Goal: Information Seeking & Learning: Learn about a topic

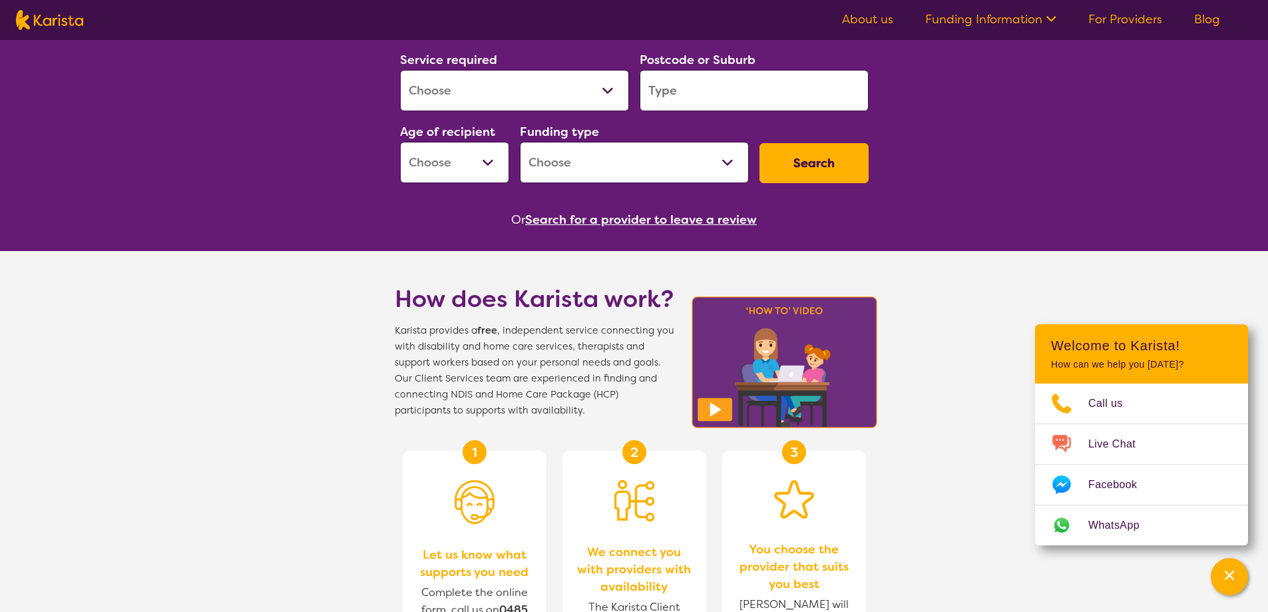
scroll to position [200, 0]
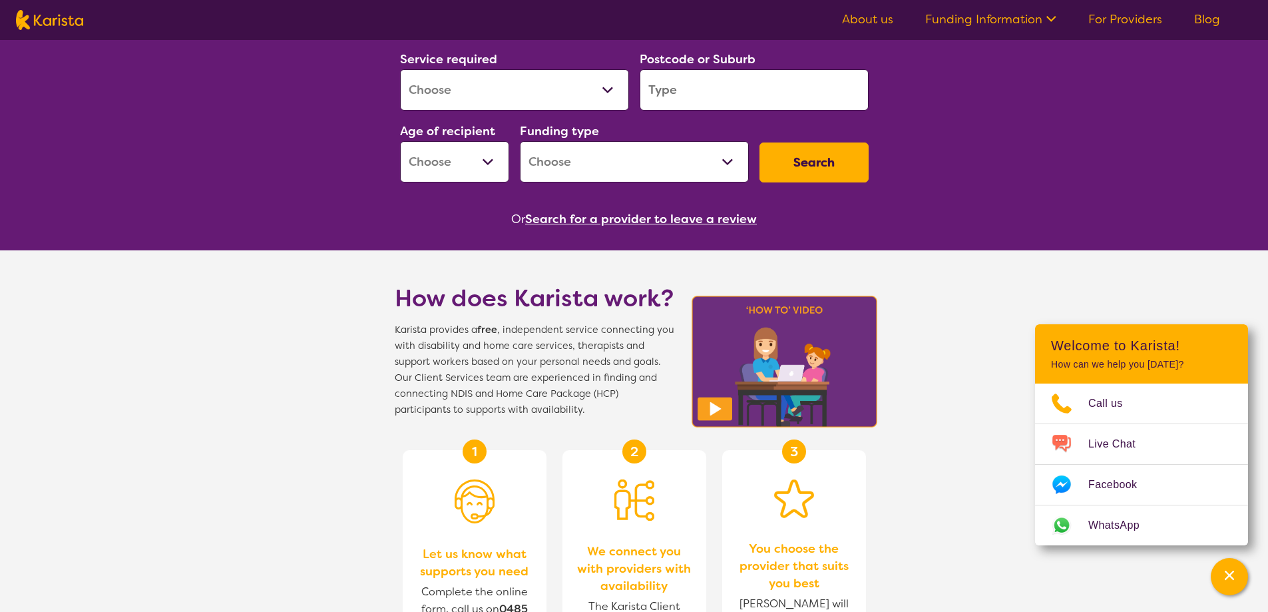
click at [535, 89] on select "Allied Health Assistant Assessment ([MEDICAL_DATA] or [MEDICAL_DATA]) Behaviour…" at bounding box center [514, 89] width 229 height 41
select select "Speech therapy"
click at [400, 69] on select "Allied Health Assistant Assessment ([MEDICAL_DATA] or [MEDICAL_DATA]) Behaviour…" at bounding box center [514, 89] width 229 height 41
click at [706, 99] on input "search" at bounding box center [754, 89] width 229 height 41
type input "2153"
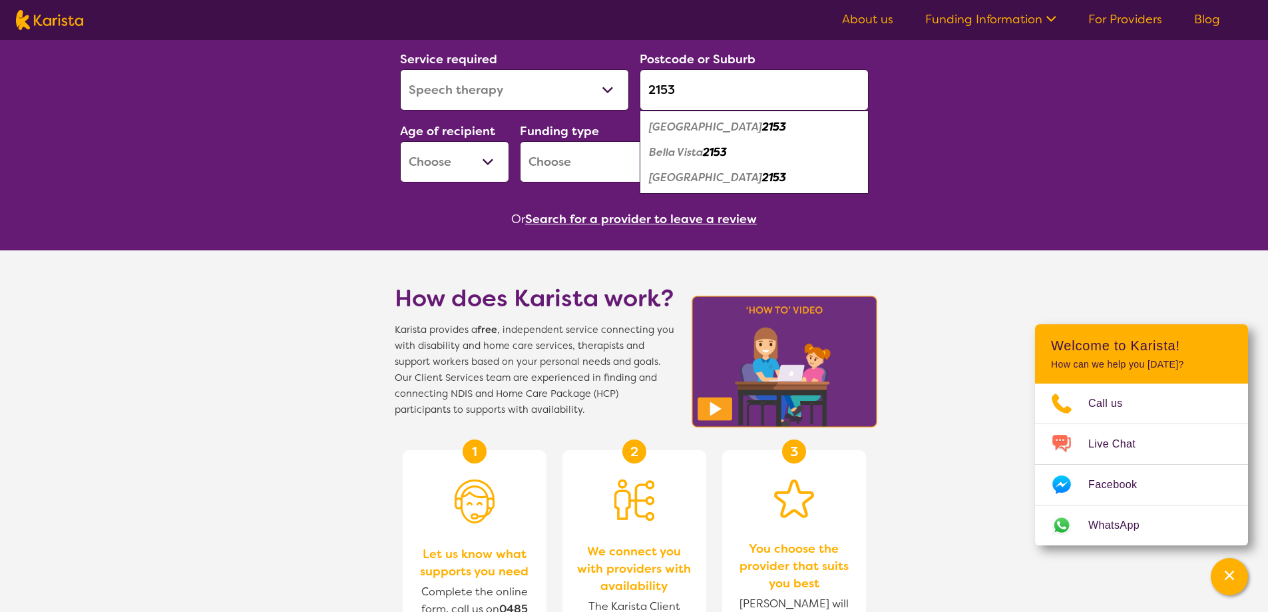
drag, startPoint x: 698, startPoint y: 132, endPoint x: 695, endPoint y: 113, distance: 18.9
click at [695, 113] on ul "[GEOGRAPHIC_DATA] [STREET_ADDRESS]" at bounding box center [754, 151] width 229 height 83
click at [668, 122] on em "[GEOGRAPHIC_DATA]" at bounding box center [705, 127] width 113 height 14
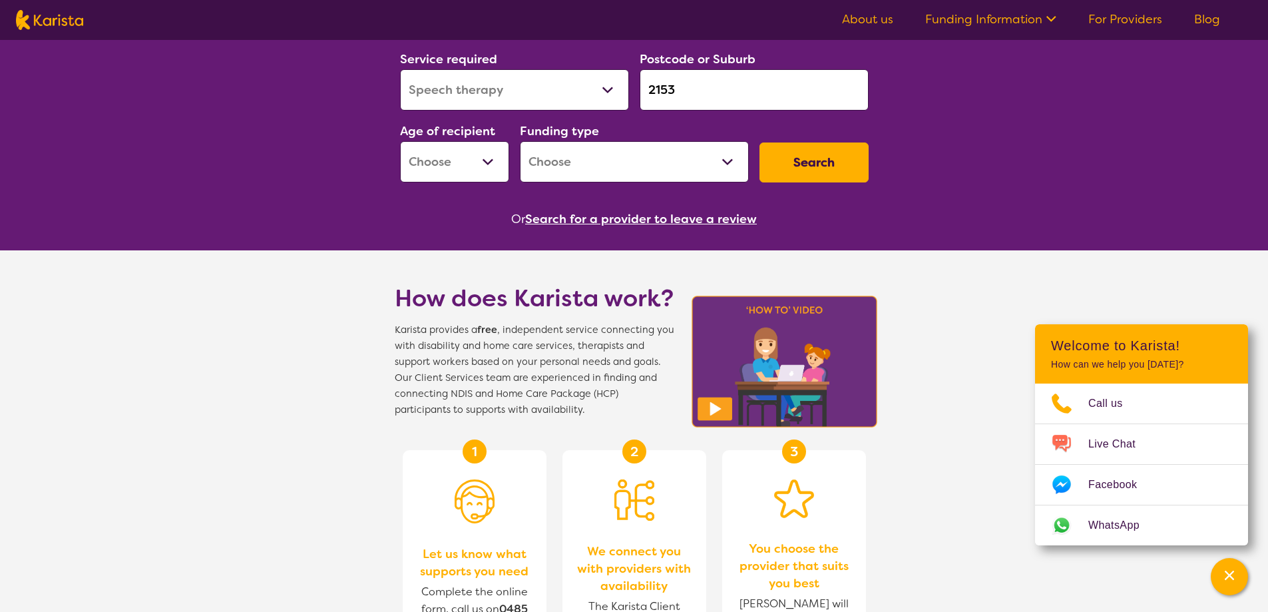
click at [464, 169] on select "Early Childhood - 0 to 9 Child - 10 to 11 Adolescent - 12 to 17 Adult - 18 to 6…" at bounding box center [454, 161] width 109 height 41
select select "AS"
click at [400, 141] on select "Early Childhood - 0 to 9 Child - 10 to 11 Adolescent - 12 to 17 Adult - 18 to 6…" at bounding box center [454, 161] width 109 height 41
click at [662, 161] on select "Home Care Package (HCP) National Disability Insurance Scheme (NDIS) I don't know" at bounding box center [634, 161] width 229 height 41
select select "NDIS"
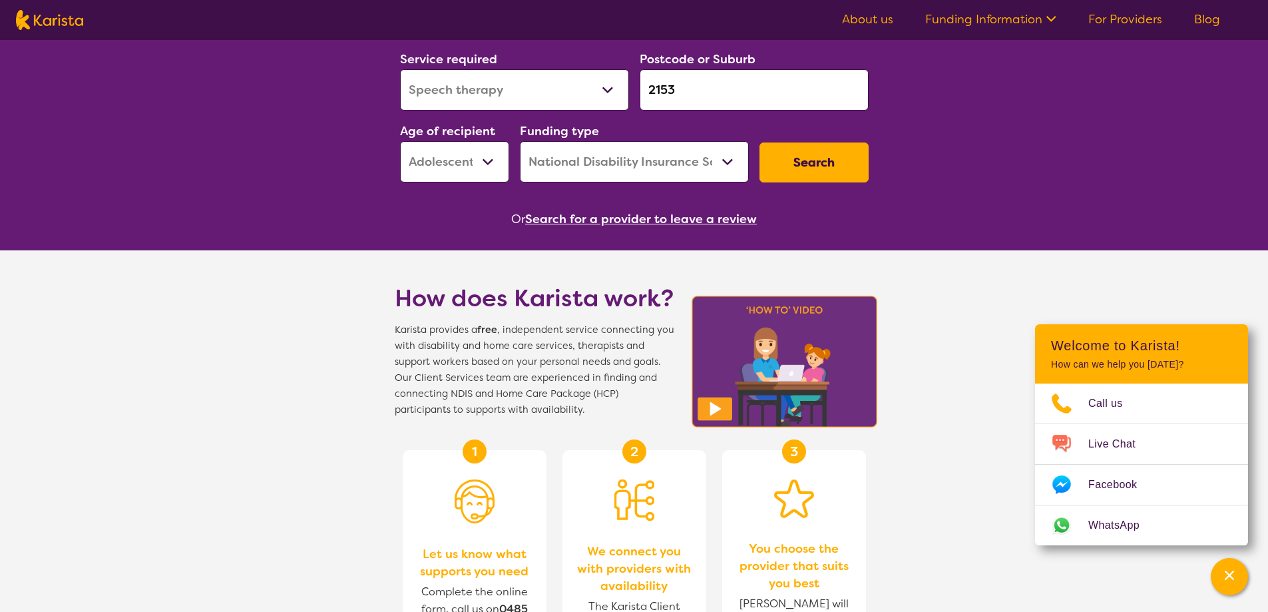
click at [520, 141] on select "Home Care Package (HCP) National Disability Insurance Scheme (NDIS) I don't know" at bounding box center [634, 161] width 229 height 41
click at [827, 160] on button "Search" at bounding box center [814, 162] width 109 height 40
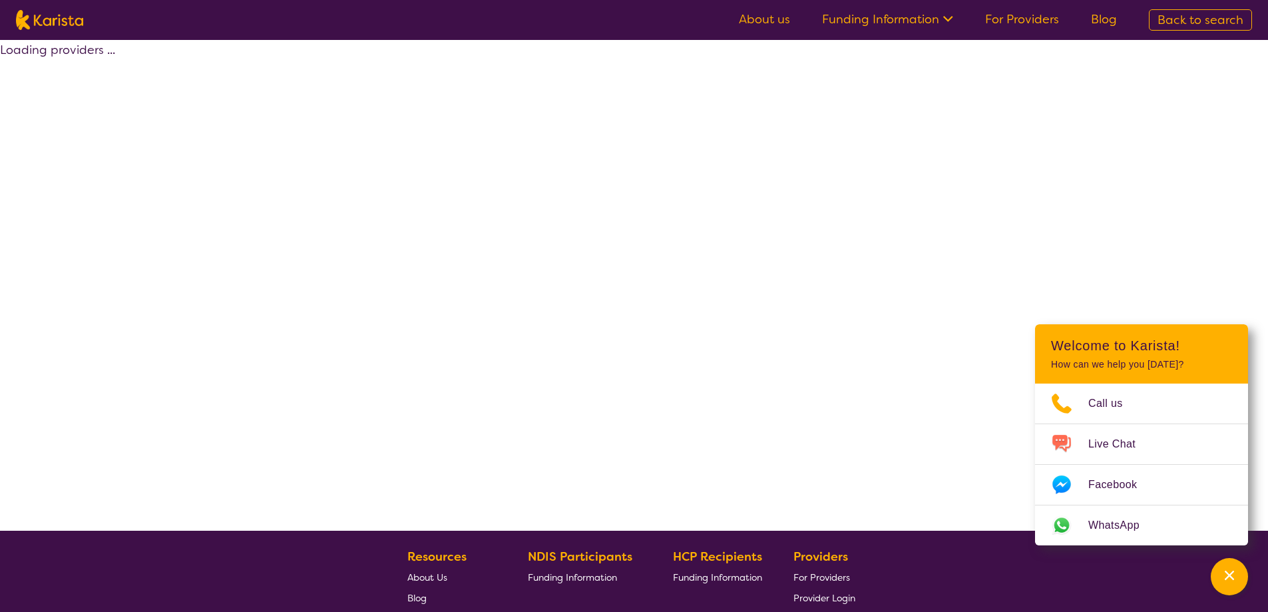
select select "by_score"
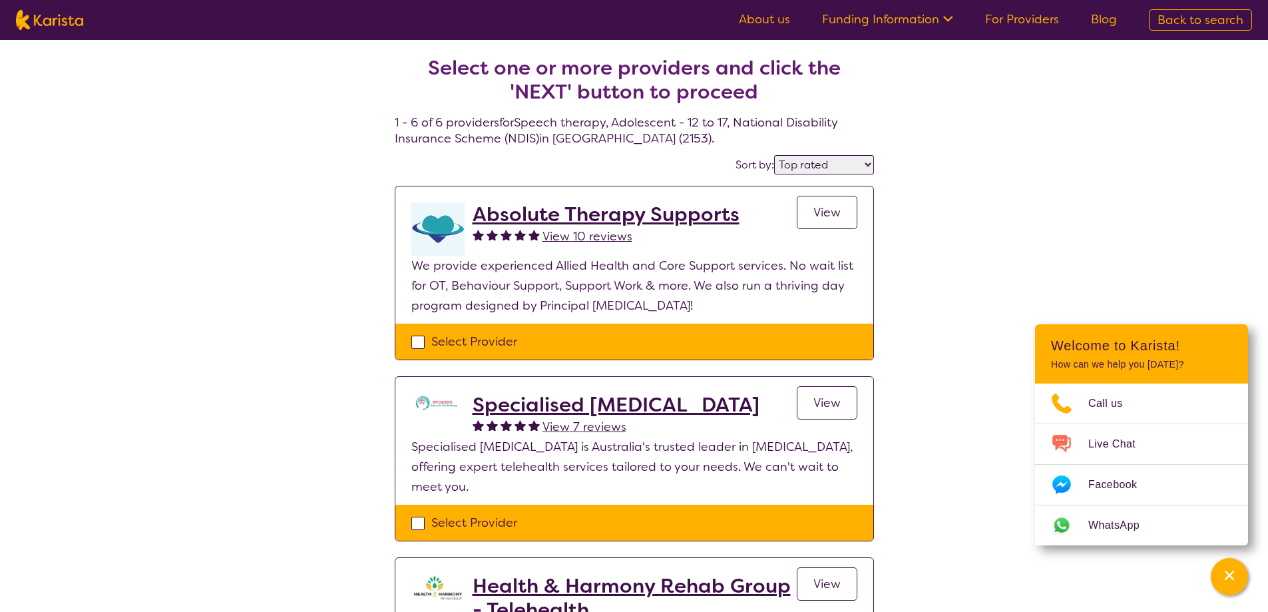
select select "Speech therapy"
select select "AS"
select select "NDIS"
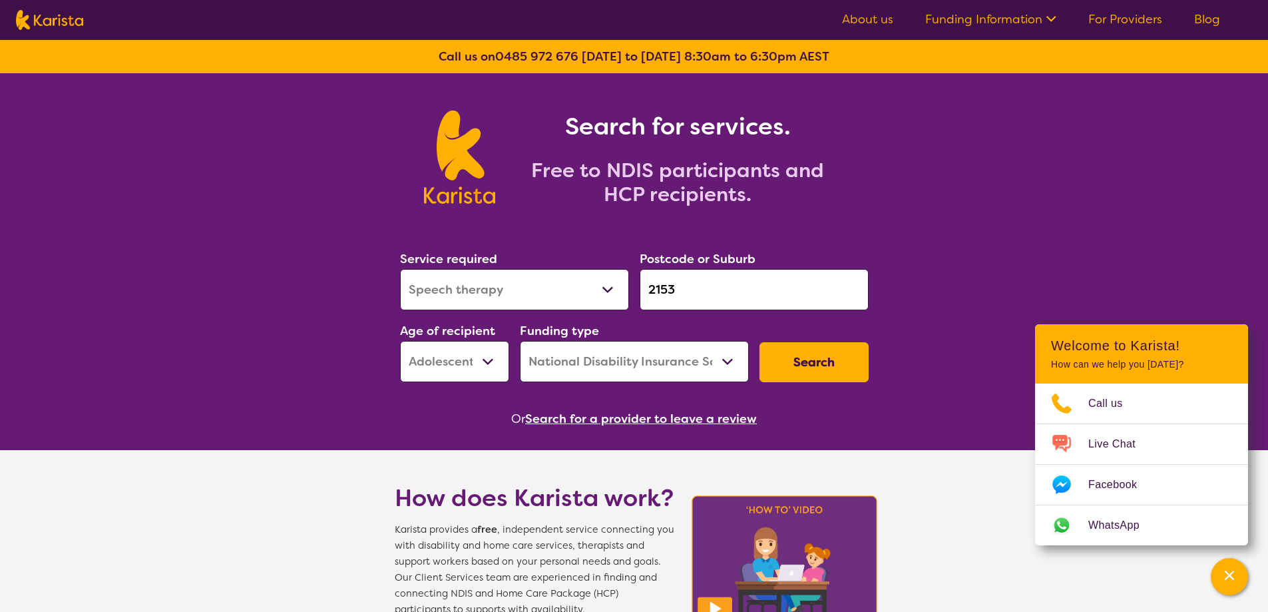
click at [499, 355] on select "Early Childhood - 0 to 9 Child - 10 to 11 Adolescent - 12 to 17 Adult - 18 to 6…" at bounding box center [454, 361] width 109 height 41
select select "AD"
click at [400, 341] on select "Early Childhood - 0 to 9 Child - 10 to 11 Adolescent - 12 to 17 Adult - 18 to 6…" at bounding box center [454, 361] width 109 height 41
click at [793, 364] on button "Search" at bounding box center [814, 362] width 109 height 40
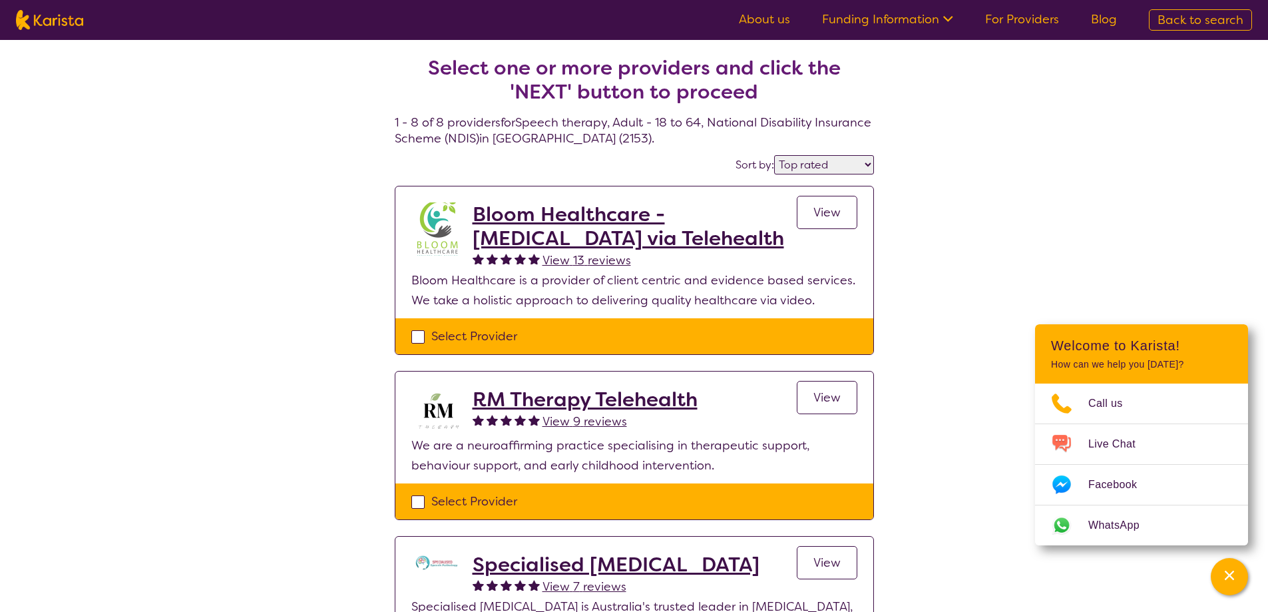
click at [819, 163] on select "Highly reviewed Top rated" at bounding box center [824, 164] width 100 height 19
select select "highly_reviewed"
click at [775, 155] on select "Highly reviewed Top rated" at bounding box center [824, 164] width 100 height 19
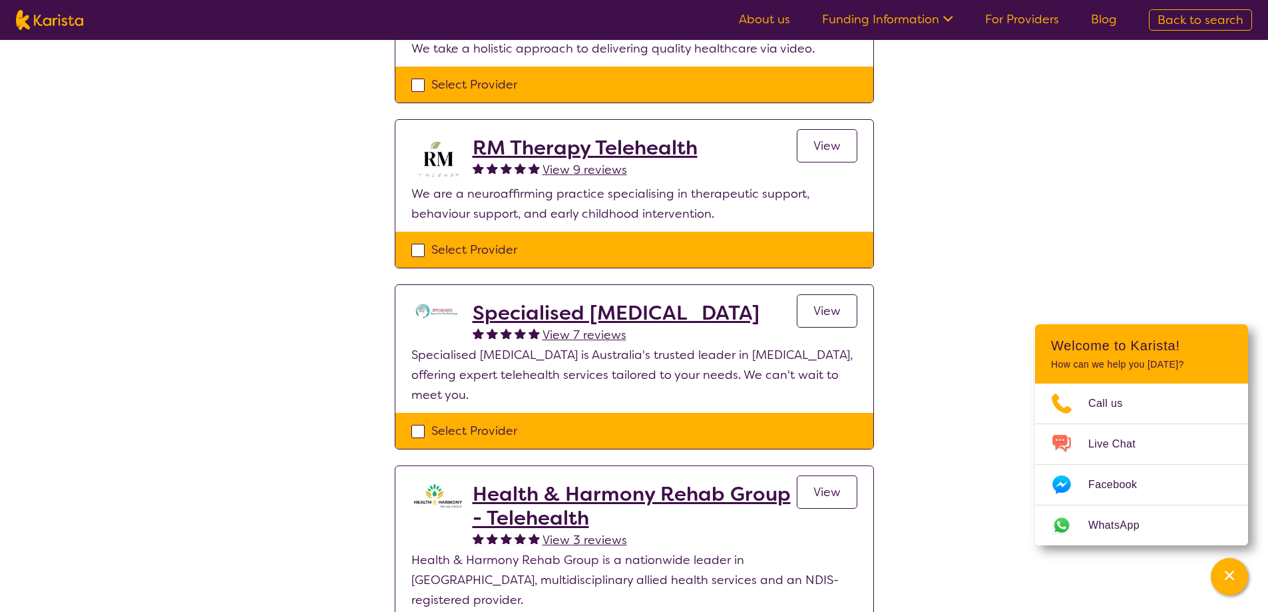
scroll to position [200, 0]
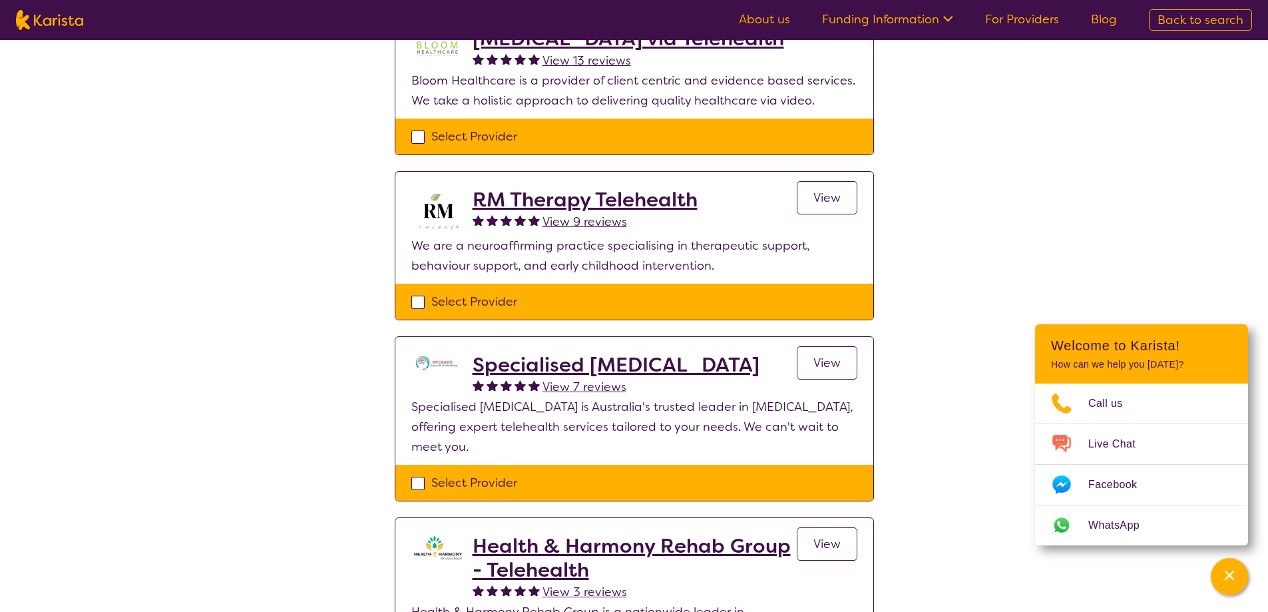
select select "Speech therapy"
select select "AD"
select select "NDIS"
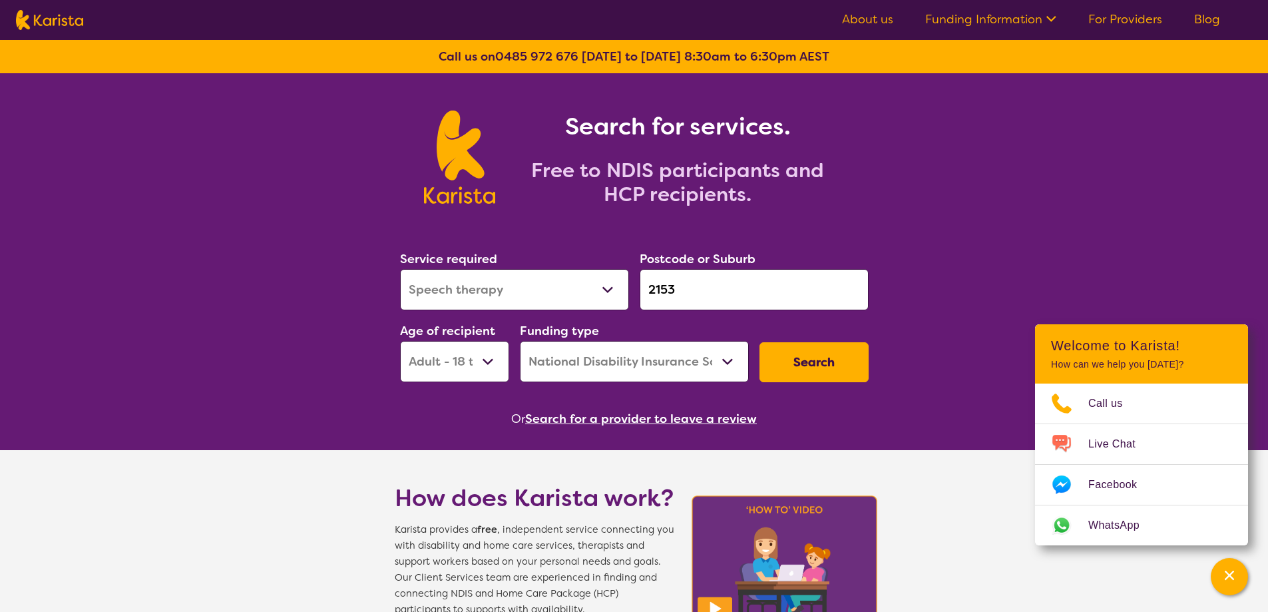
click at [700, 294] on input "2153" at bounding box center [754, 289] width 229 height 41
click at [588, 355] on select "Home Care Package (HCP) National Disability Insurance Scheme (NDIS) I don't know" at bounding box center [634, 361] width 229 height 41
click at [520, 341] on select "Home Care Package (HCP) National Disability Insurance Scheme (NDIS) I don't know" at bounding box center [634, 361] width 229 height 41
click at [475, 365] on select "Early Childhood - 0 to 9 Child - 10 to 11 Adolescent - 12 to 17 Adult - 18 to 6…" at bounding box center [454, 361] width 109 height 41
select select "AS"
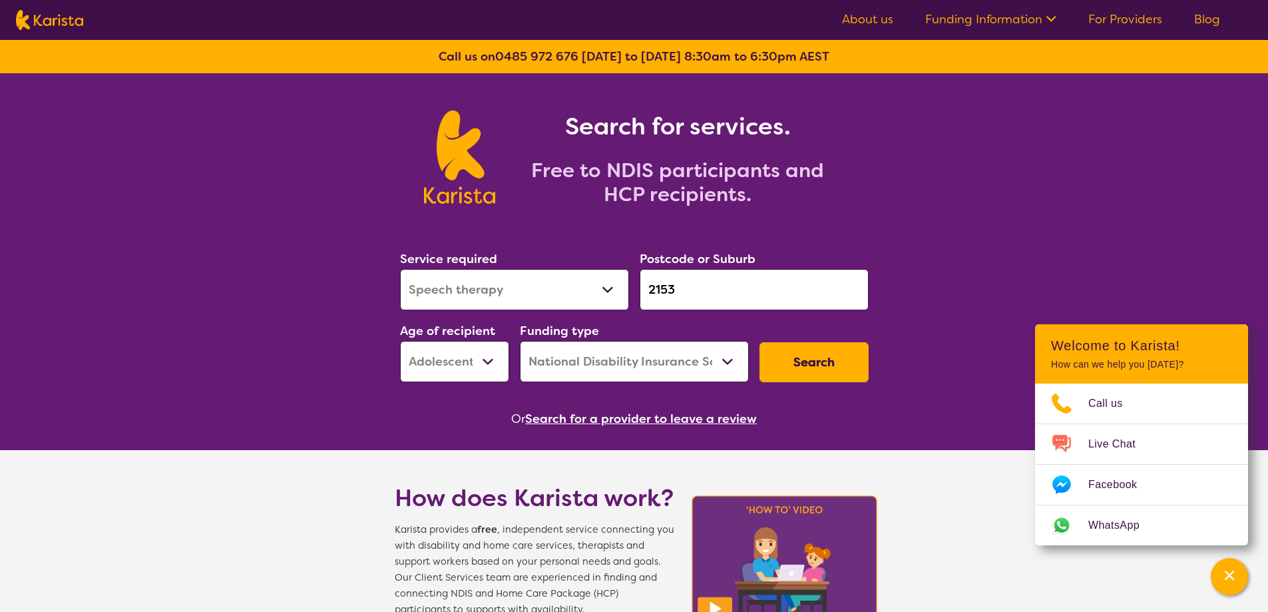
click at [400, 341] on select "Early Childhood - 0 to 9 Child - 10 to 11 Adolescent - 12 to 17 Adult - 18 to 6…" at bounding box center [454, 361] width 109 height 41
click at [812, 369] on button "Search" at bounding box center [814, 362] width 109 height 40
select select "by_score"
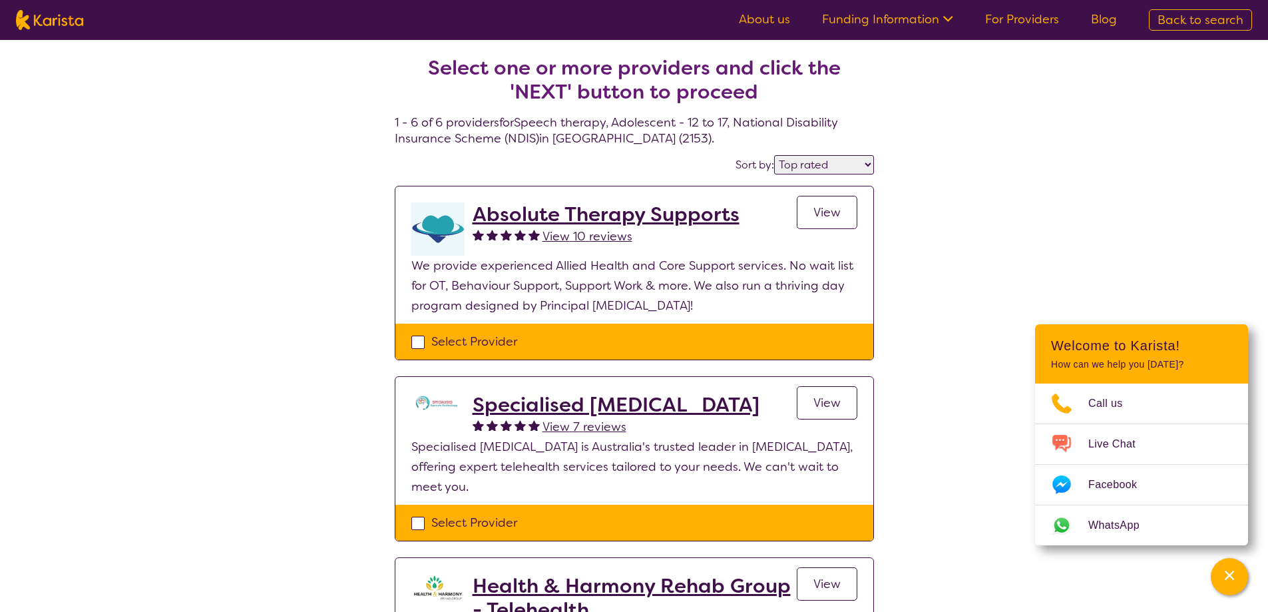
select select "Speech therapy"
select select "AS"
select select "NDIS"
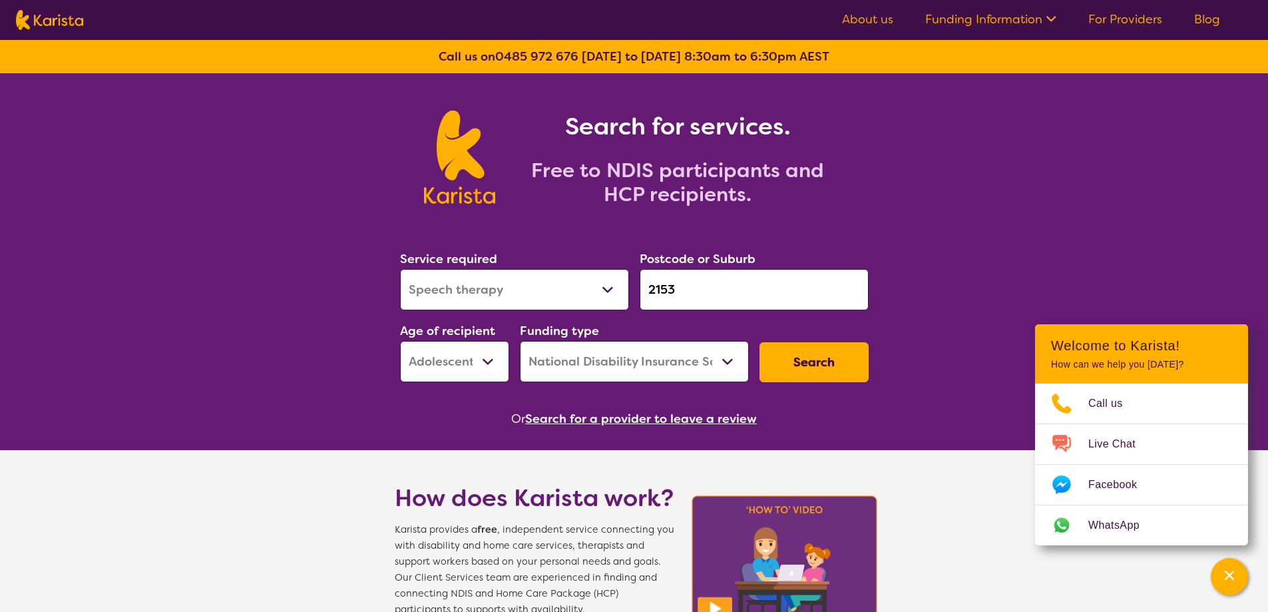
click at [509, 288] on select "Allied Health Assistant Assessment ([MEDICAL_DATA] or [MEDICAL_DATA]) Behaviour…" at bounding box center [514, 289] width 229 height 41
select select "Psychology"
click at [400, 269] on select "Allied Health Assistant Assessment ([MEDICAL_DATA] or [MEDICAL_DATA]) Behaviour…" at bounding box center [514, 289] width 229 height 41
click at [758, 365] on div "Search" at bounding box center [814, 362] width 120 height 51
click at [815, 365] on button "Search" at bounding box center [814, 362] width 109 height 40
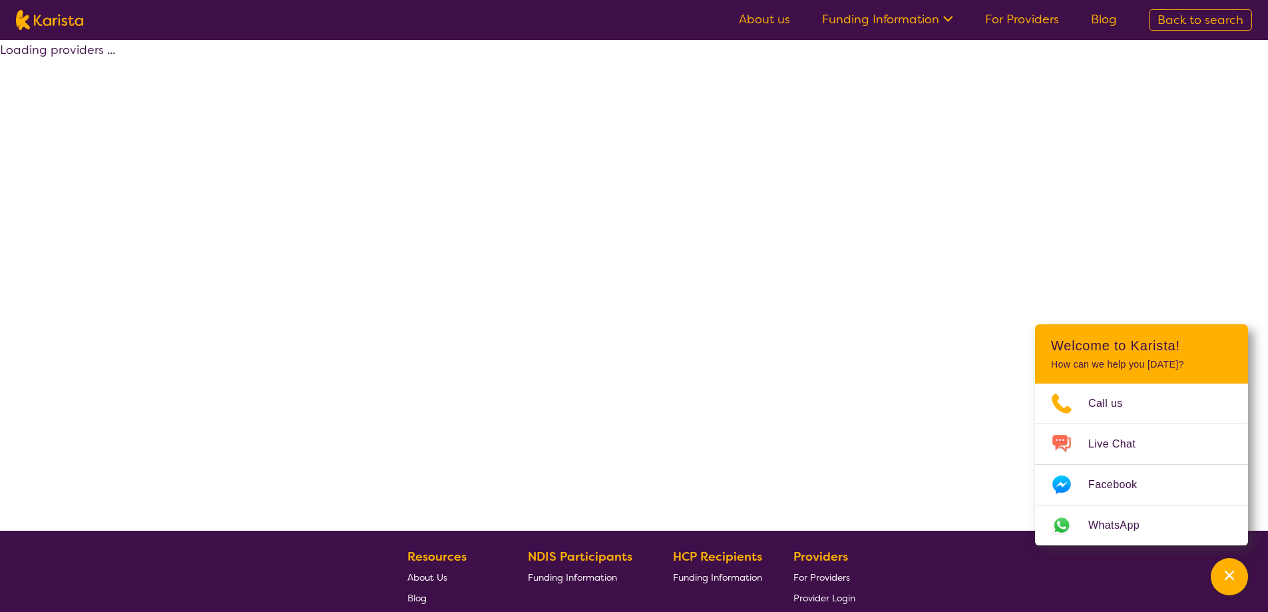
select select "by_score"
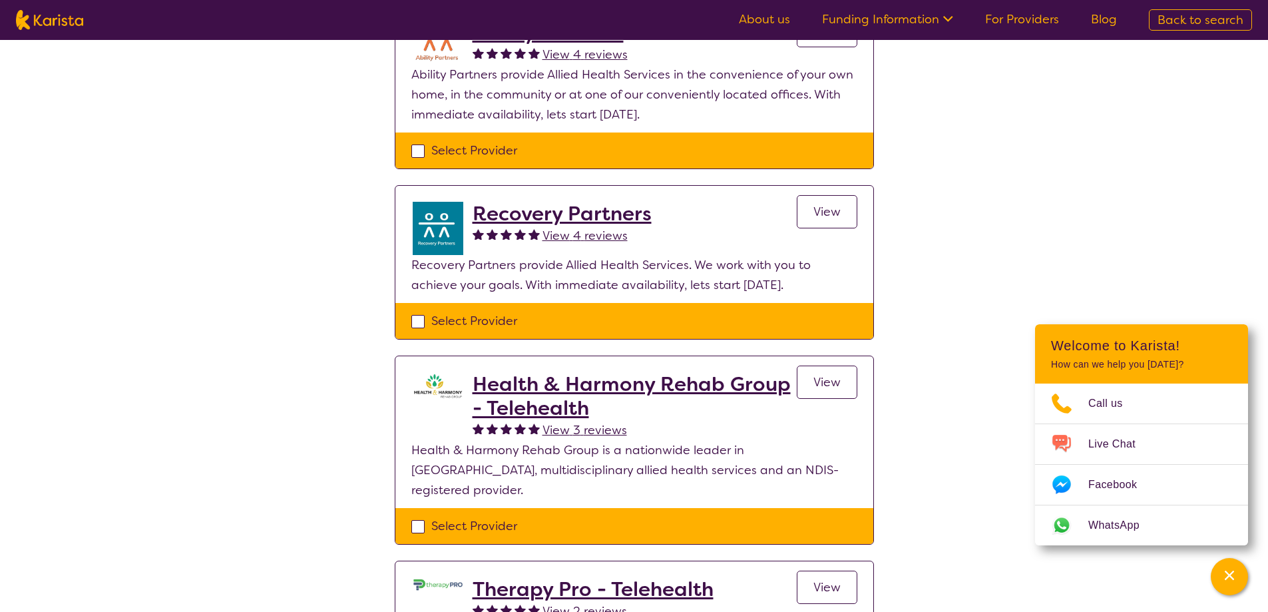
scroll to position [466, 0]
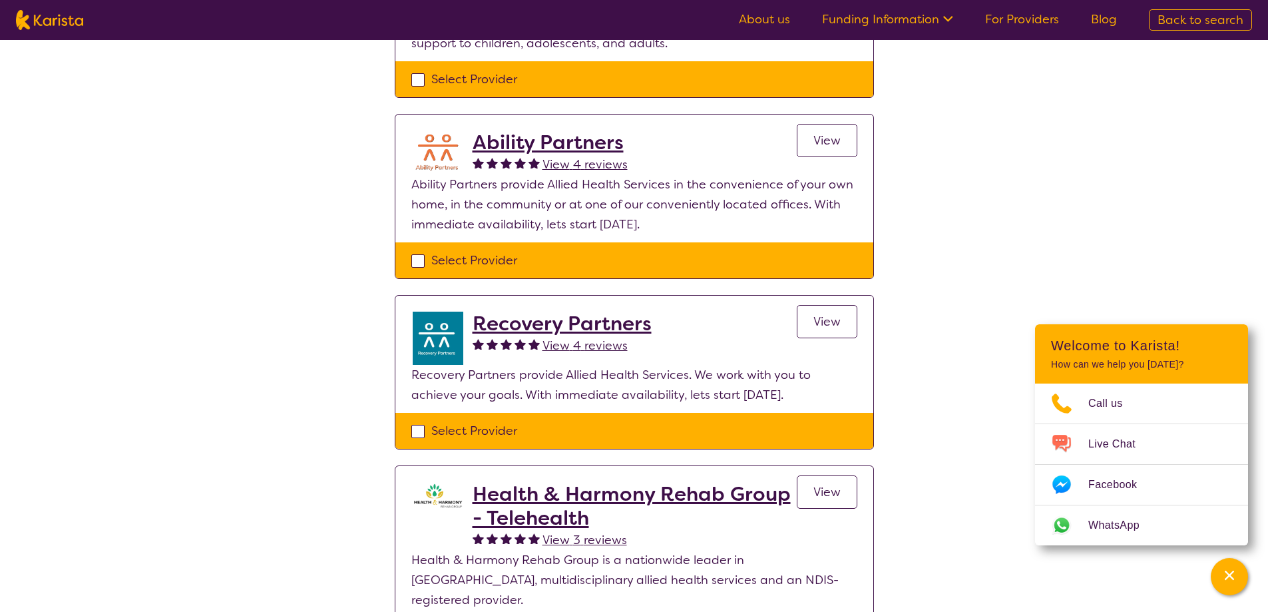
select select "Psychology"
select select "AS"
select select "NDIS"
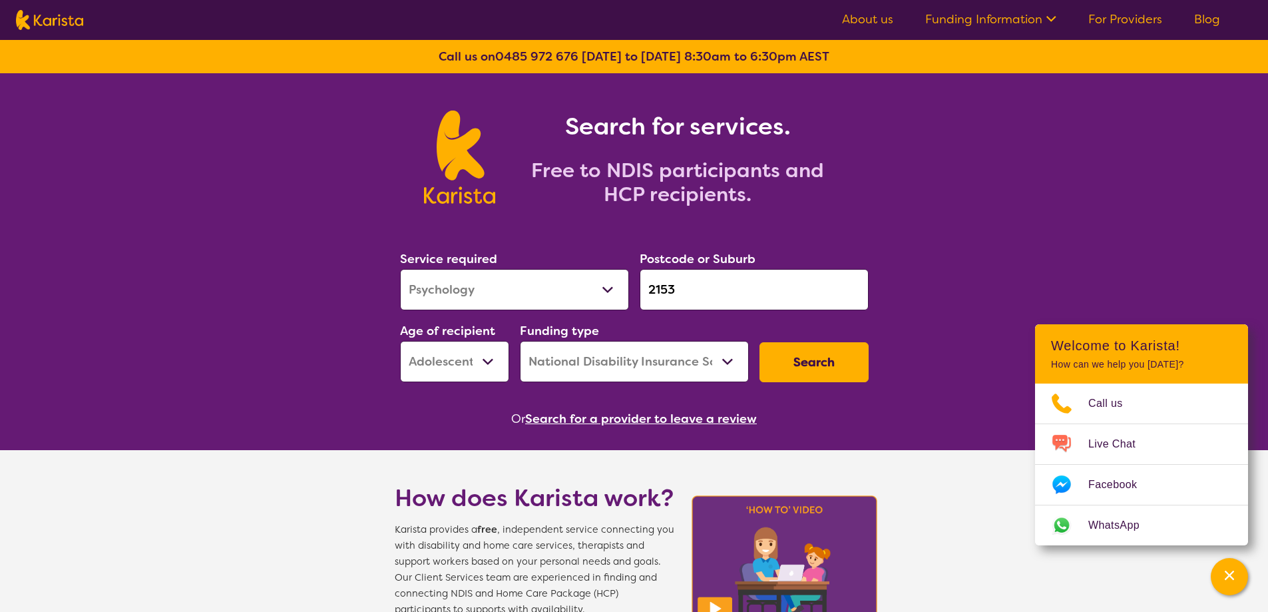
click at [536, 296] on select "Allied Health Assistant Assessment ([MEDICAL_DATA] or [MEDICAL_DATA]) Behaviour…" at bounding box center [514, 289] width 229 height 41
select select "Physiotherapy"
click at [400, 269] on select "Allied Health Assistant Assessment ([MEDICAL_DATA] or [MEDICAL_DATA]) Behaviour…" at bounding box center [514, 289] width 229 height 41
click at [788, 361] on button "Search" at bounding box center [814, 362] width 109 height 40
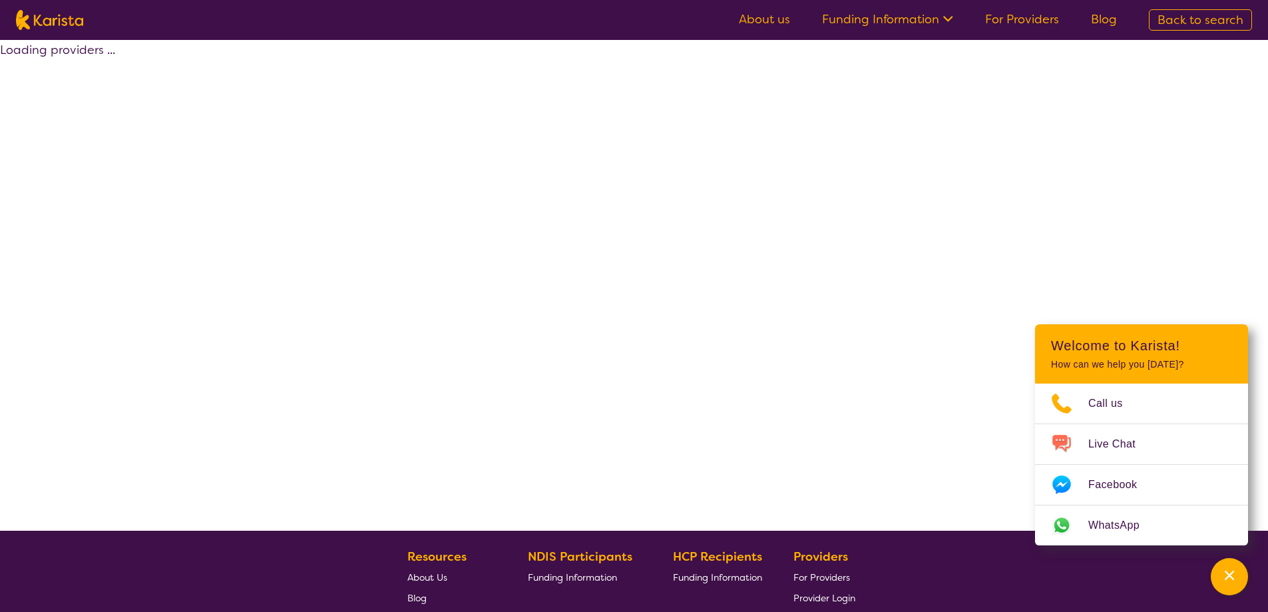
select select "by_score"
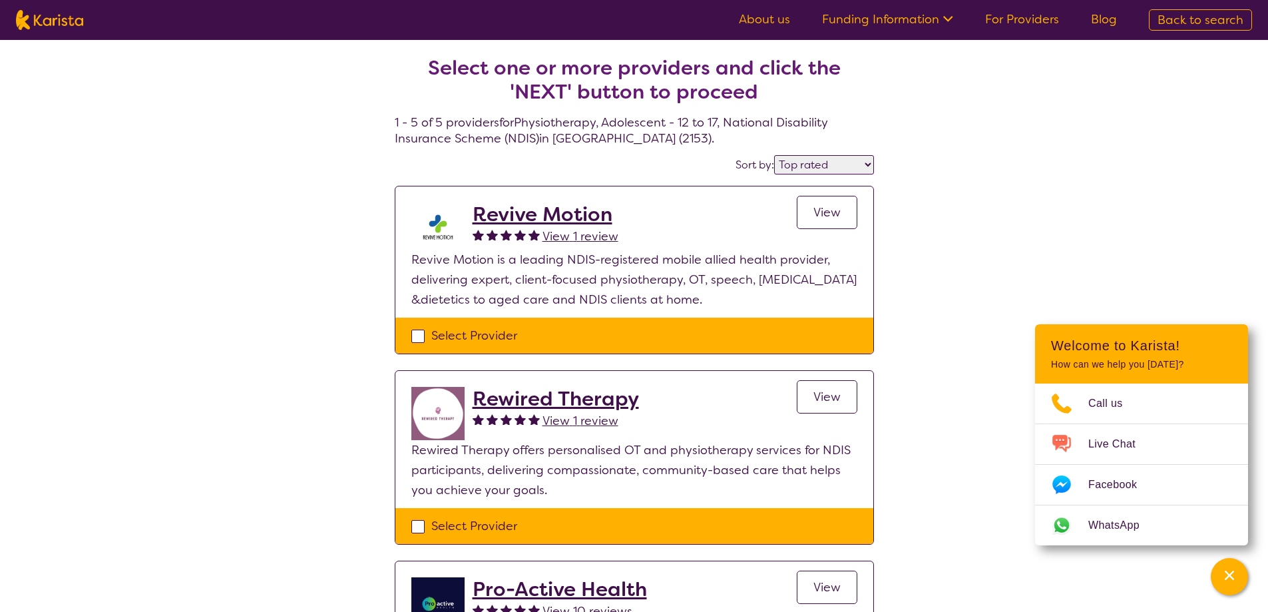
select select "Physiotherapy"
select select "AS"
select select "NDIS"
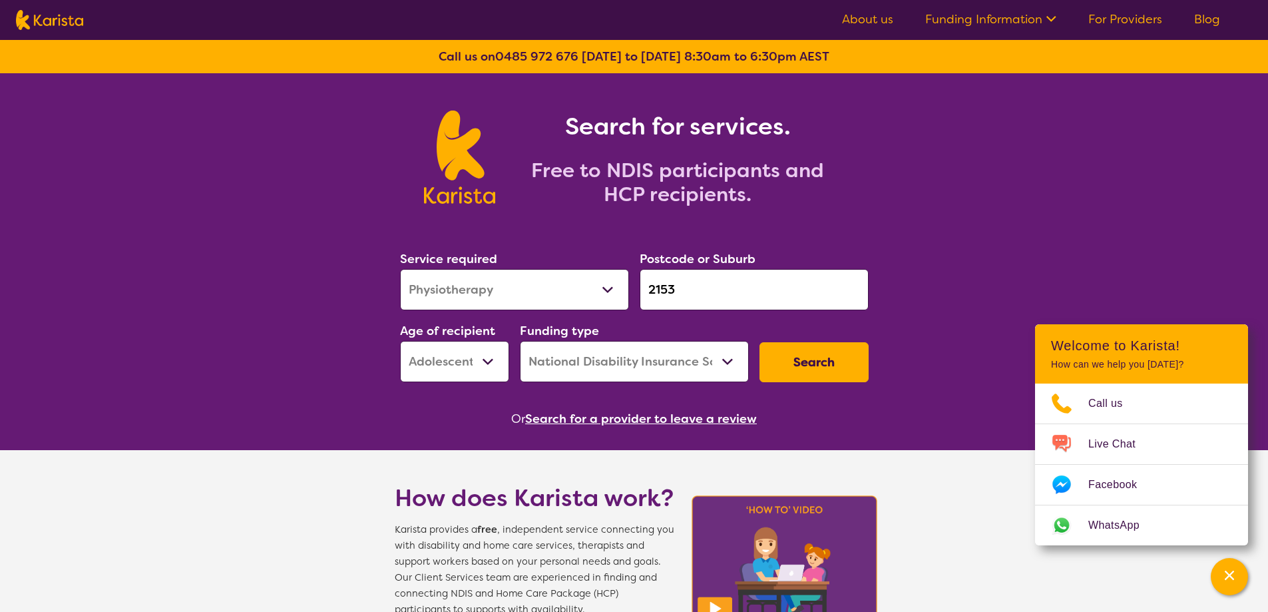
click at [699, 289] on input "2153" at bounding box center [754, 289] width 229 height 41
click at [727, 296] on input "2153" at bounding box center [754, 289] width 229 height 41
click at [707, 285] on input "2153" at bounding box center [754, 289] width 229 height 41
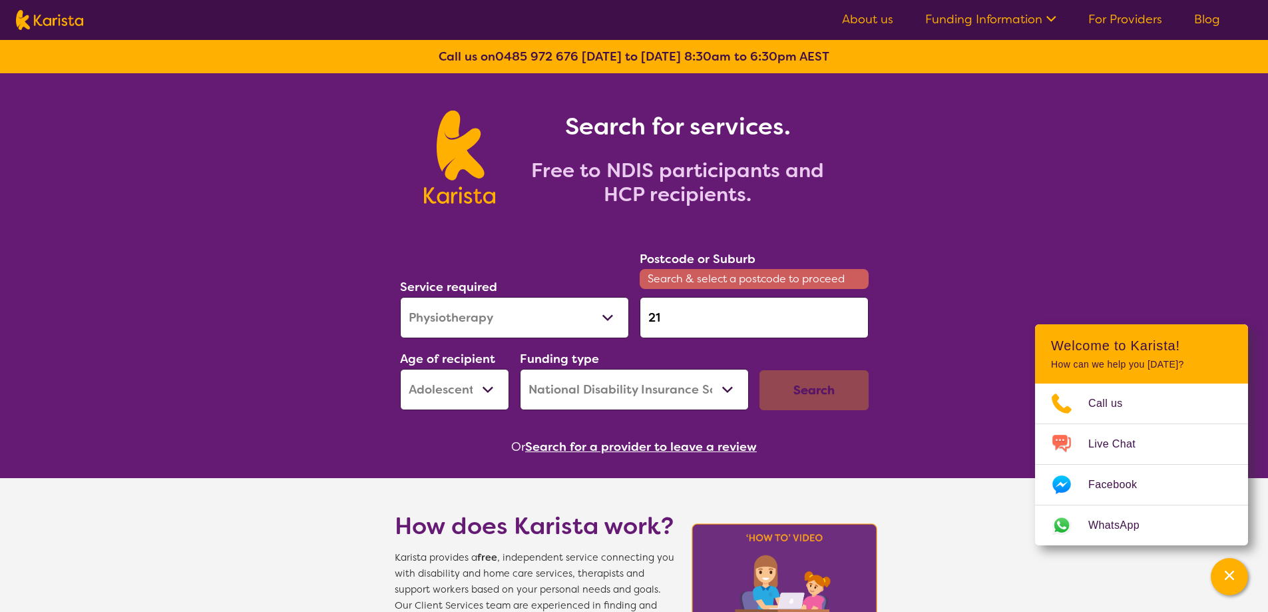
type input "2"
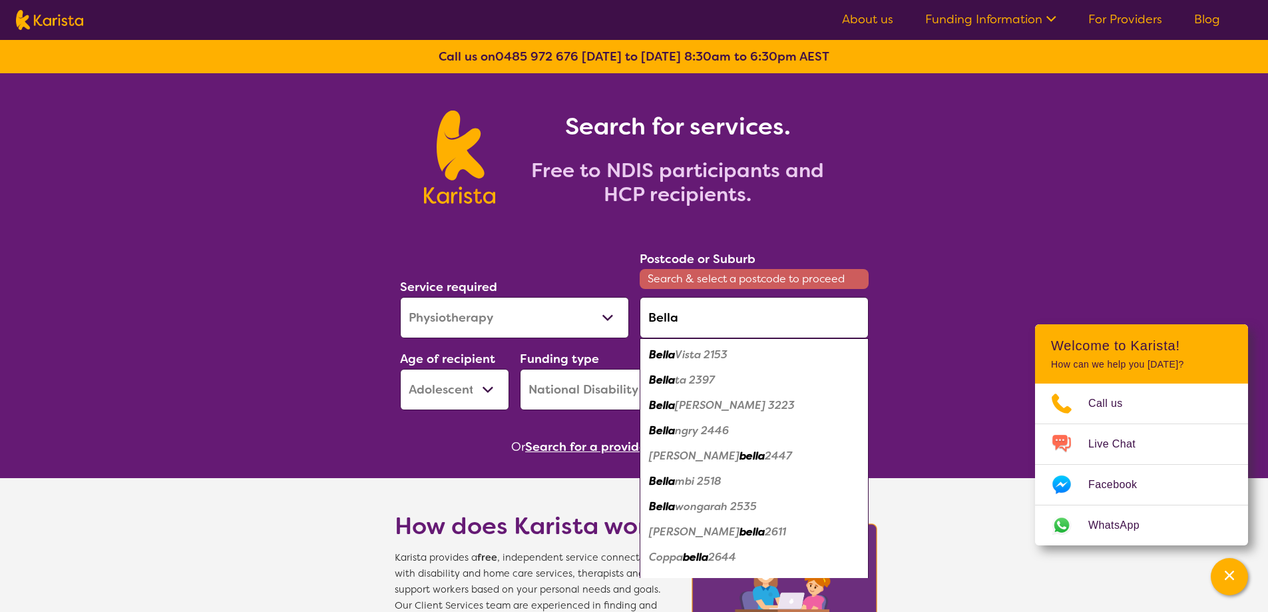
click at [670, 354] on em "Bella" at bounding box center [662, 354] width 26 height 14
type input "2153"
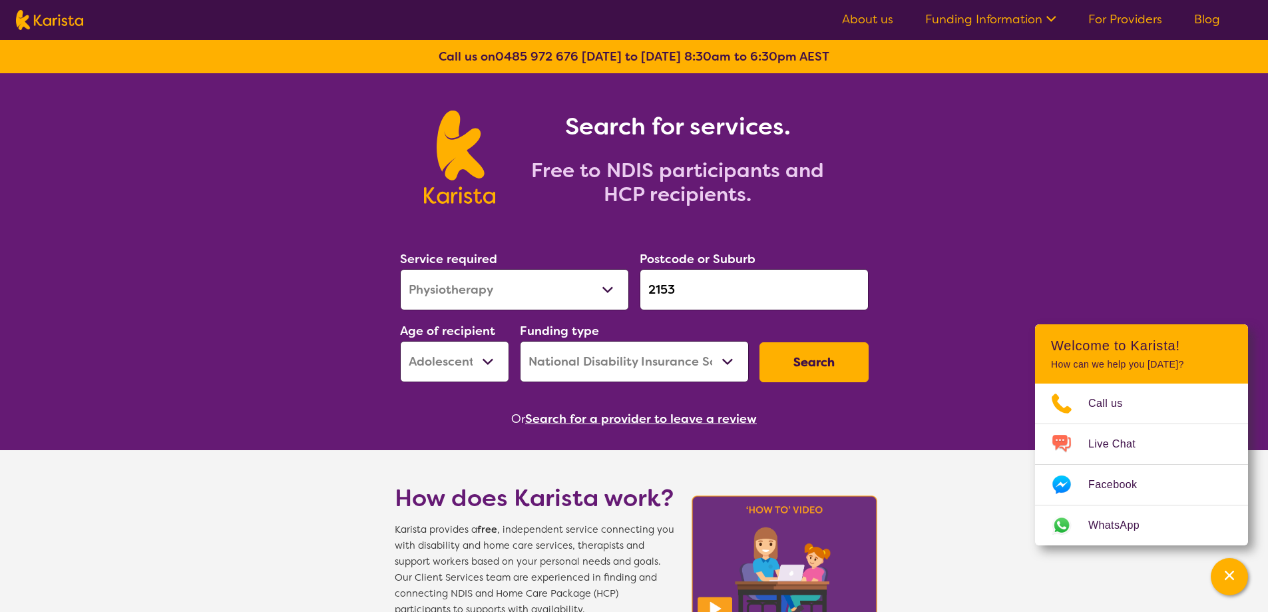
click at [811, 363] on button "Search" at bounding box center [814, 362] width 109 height 40
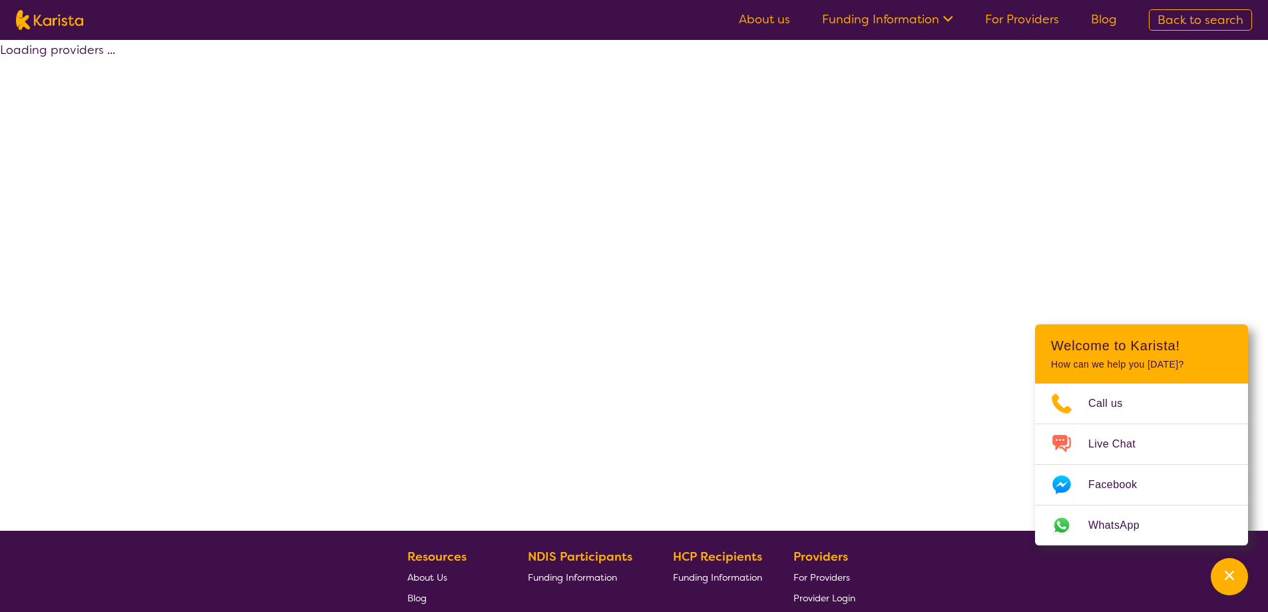
select select "by_score"
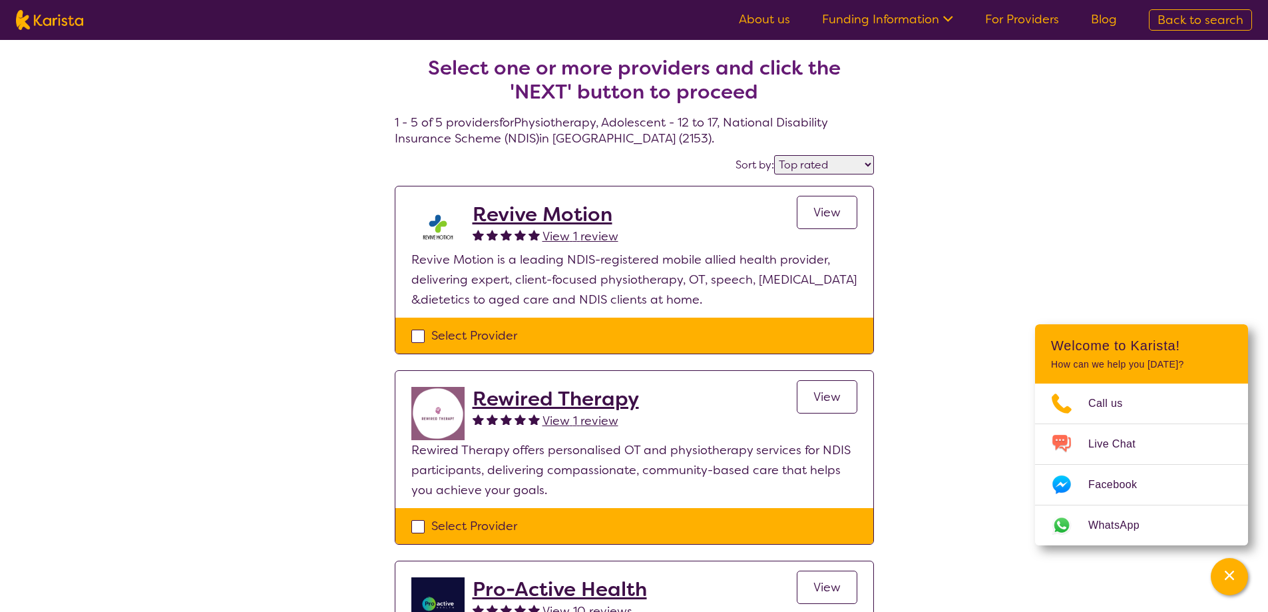
select select "Physiotherapy"
select select "AS"
select select "NDIS"
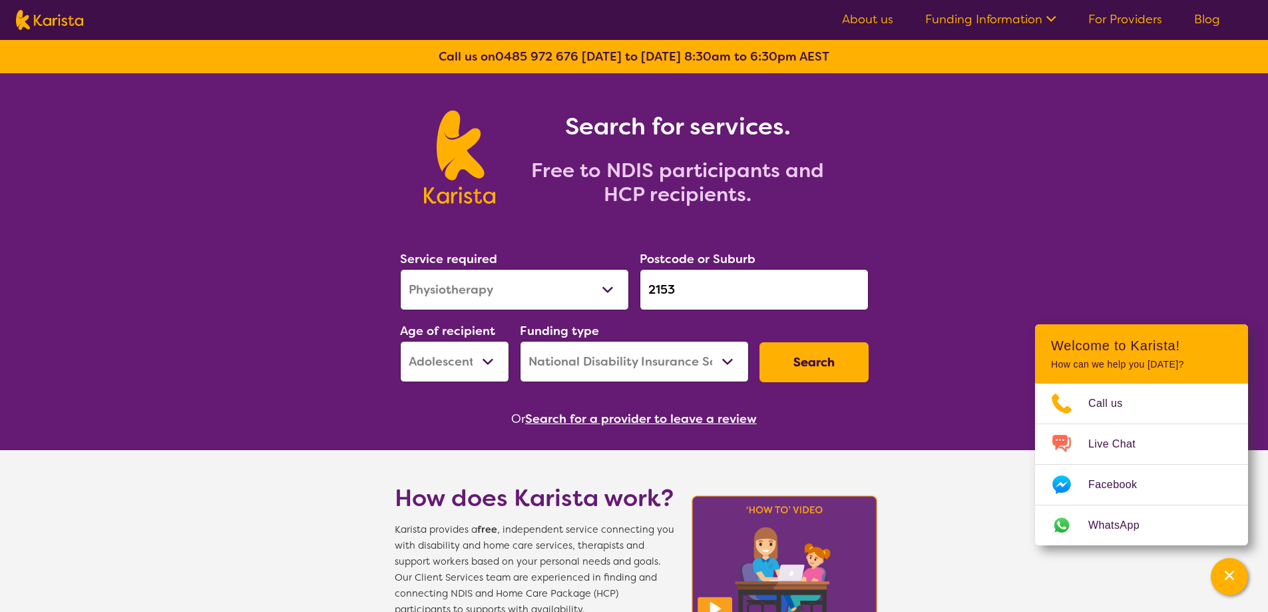
click at [522, 284] on select "Allied Health Assistant Assessment ([MEDICAL_DATA] or [MEDICAL_DATA]) Behaviour…" at bounding box center [514, 289] width 229 height 41
select select "Speech therapy"
click at [400, 269] on select "Allied Health Assistant Assessment ([MEDICAL_DATA] or [MEDICAL_DATA]) Behaviour…" at bounding box center [514, 289] width 229 height 41
click at [834, 364] on button "Search" at bounding box center [814, 362] width 109 height 40
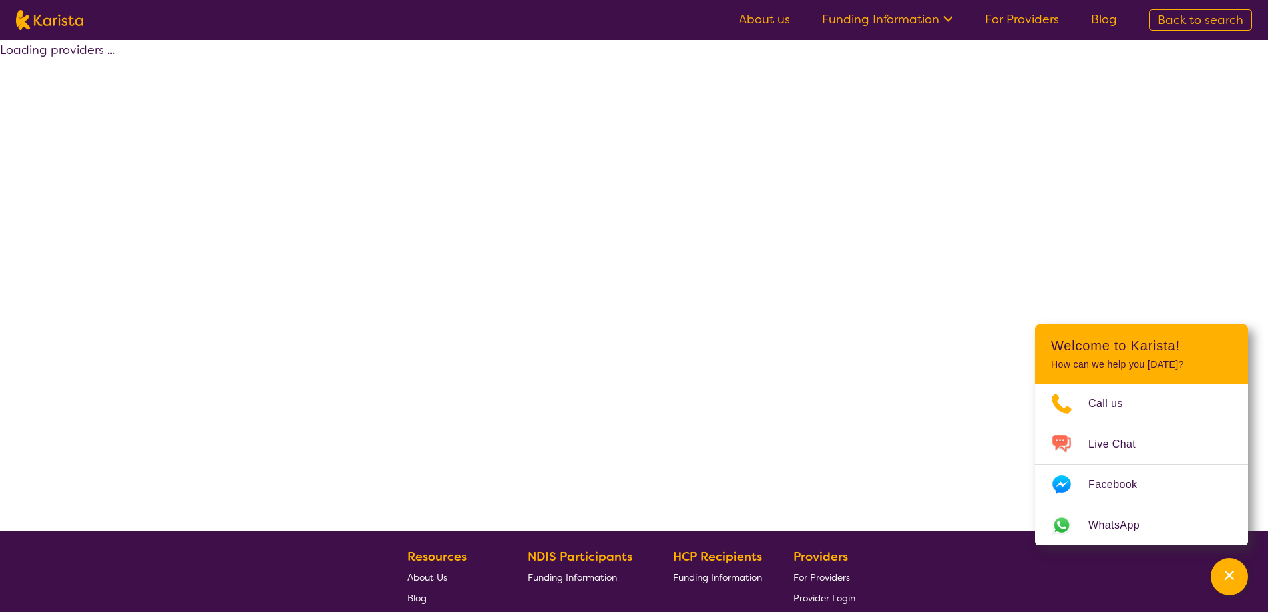
select select "by_score"
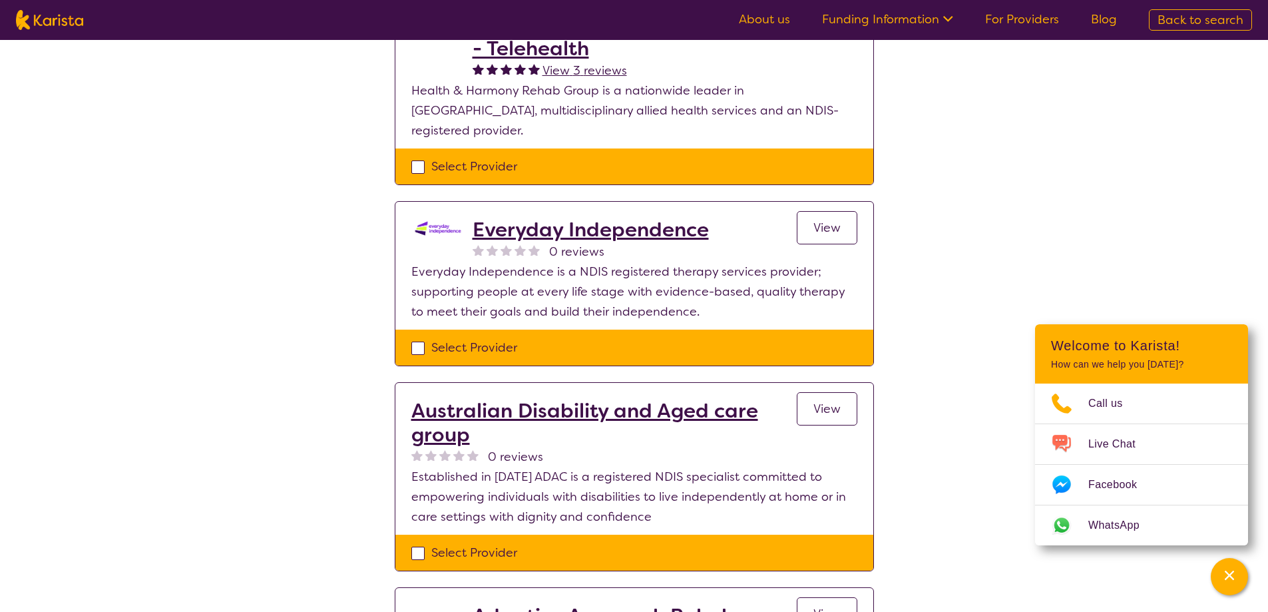
scroll to position [266, 0]
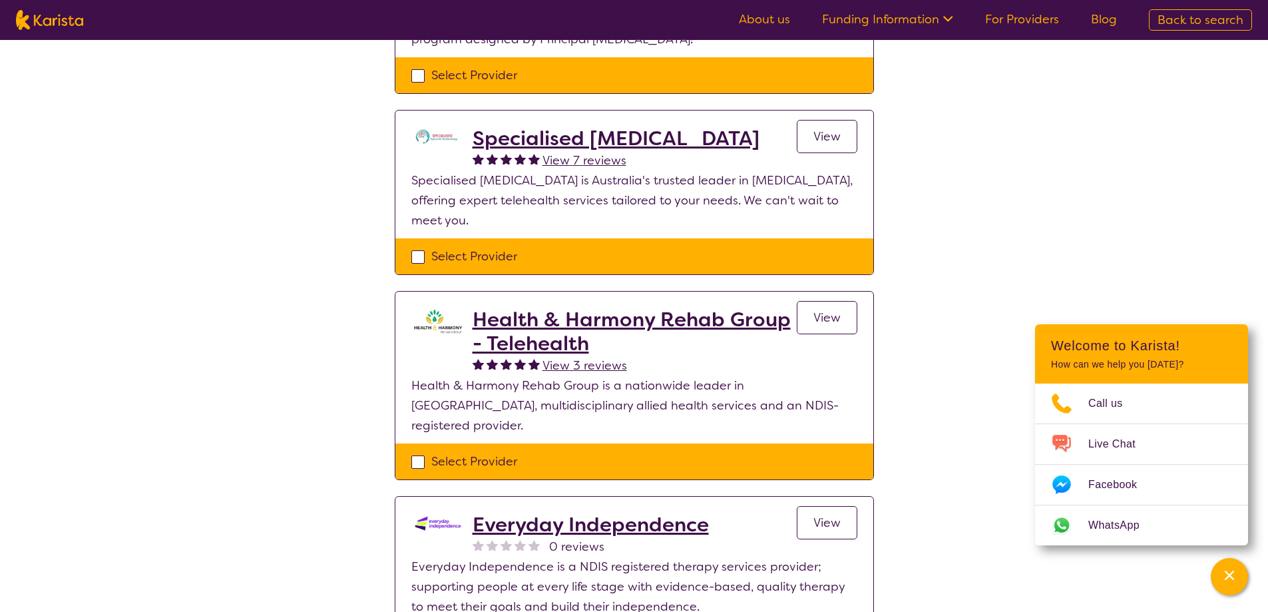
select select "Speech therapy"
select select "AS"
select select "NDIS"
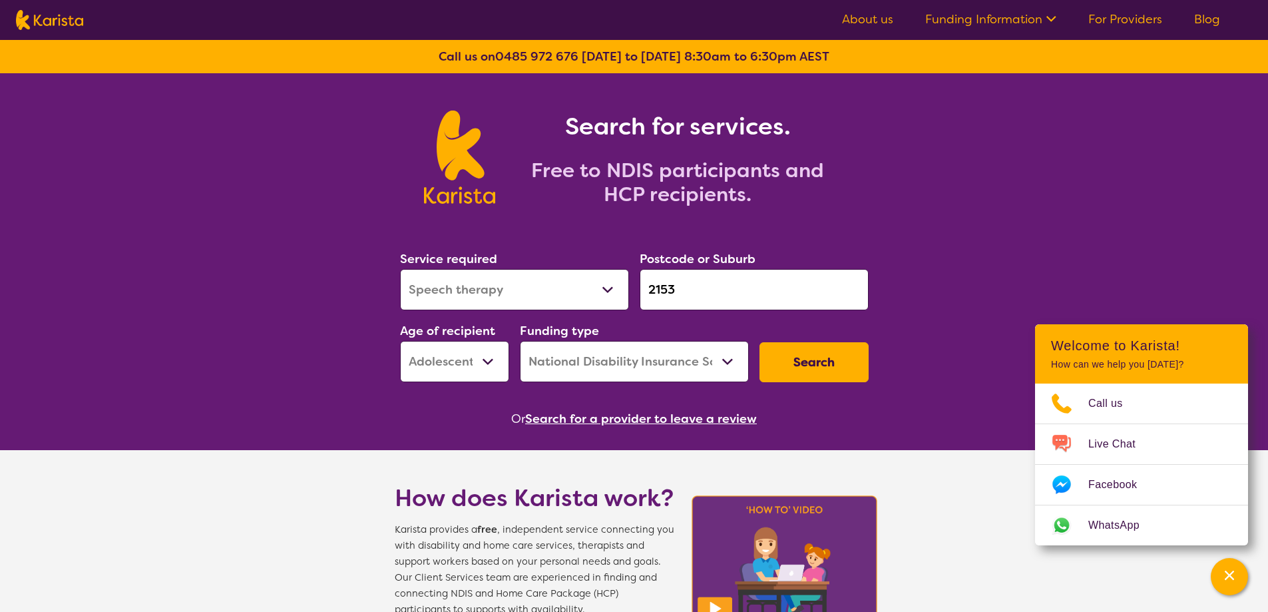
click at [706, 307] on input "2153" at bounding box center [754, 289] width 229 height 41
drag, startPoint x: 572, startPoint y: 297, endPoint x: 564, endPoint y: 286, distance: 14.2
click at [564, 295] on div "Service required Allied Health Assistant Assessment ([MEDICAL_DATA] or [MEDICAL…" at bounding box center [634, 316] width 479 height 144
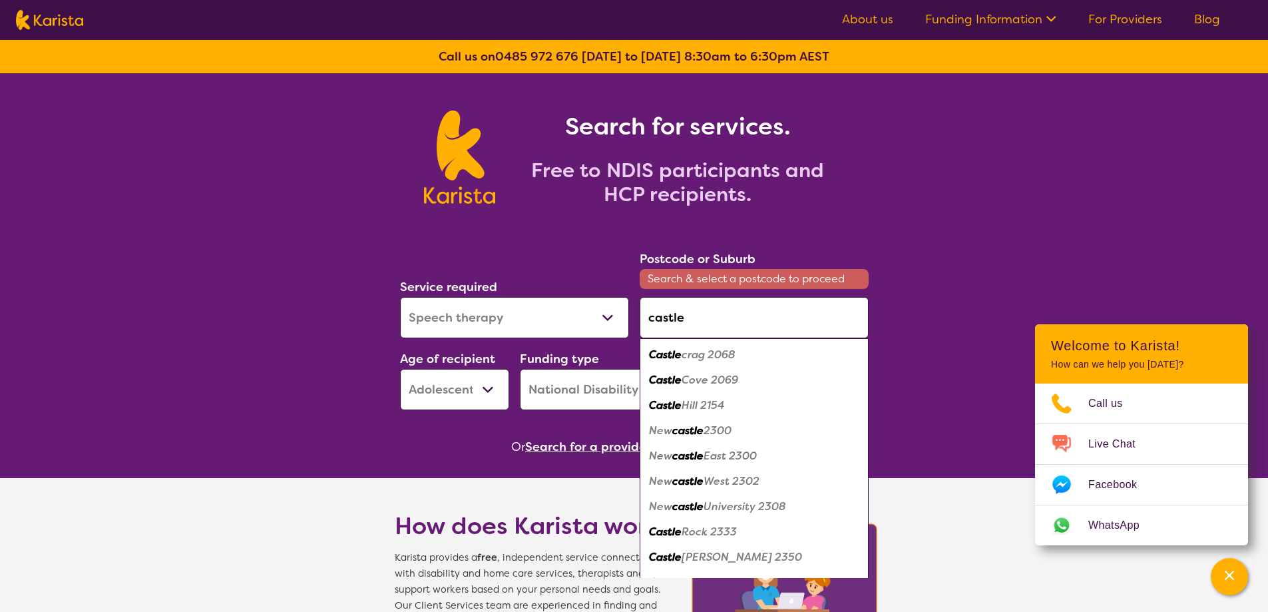
click at [672, 402] on em "Castle" at bounding box center [665, 405] width 33 height 14
type input "2154"
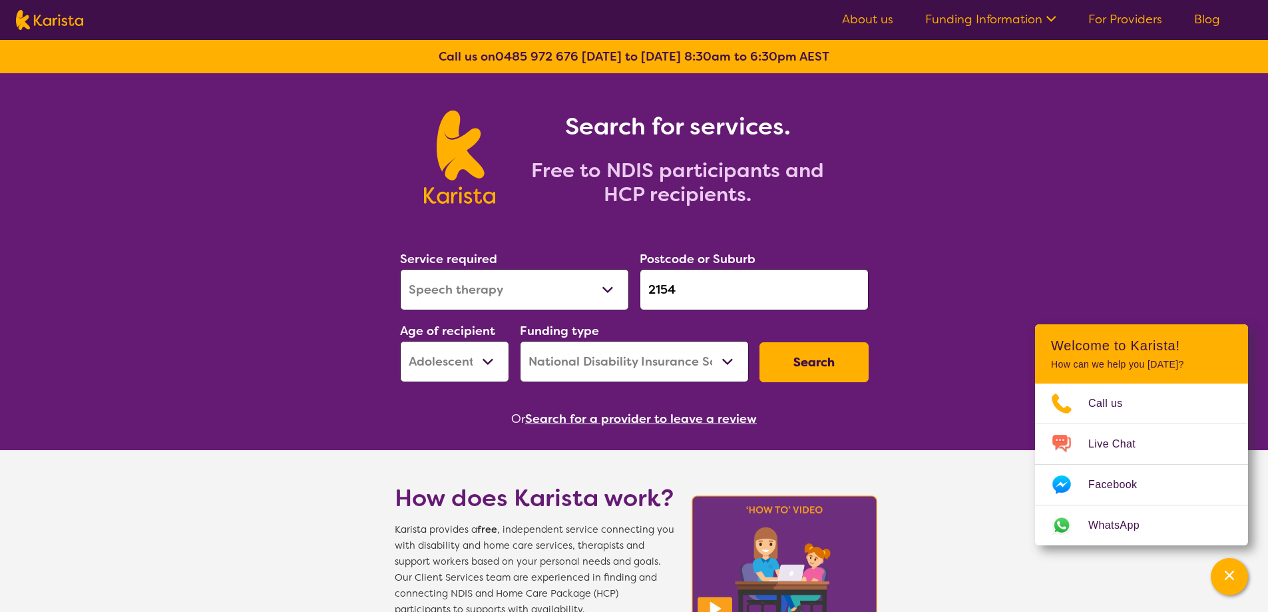
click at [817, 370] on button "Search" at bounding box center [814, 362] width 109 height 40
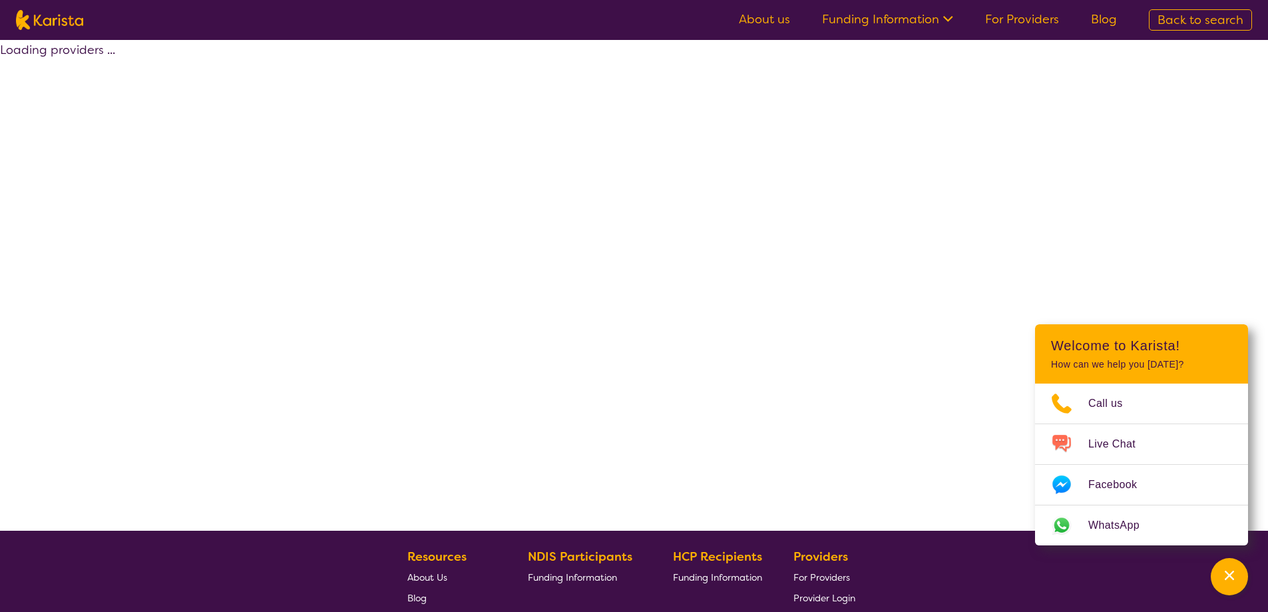
select select "by_score"
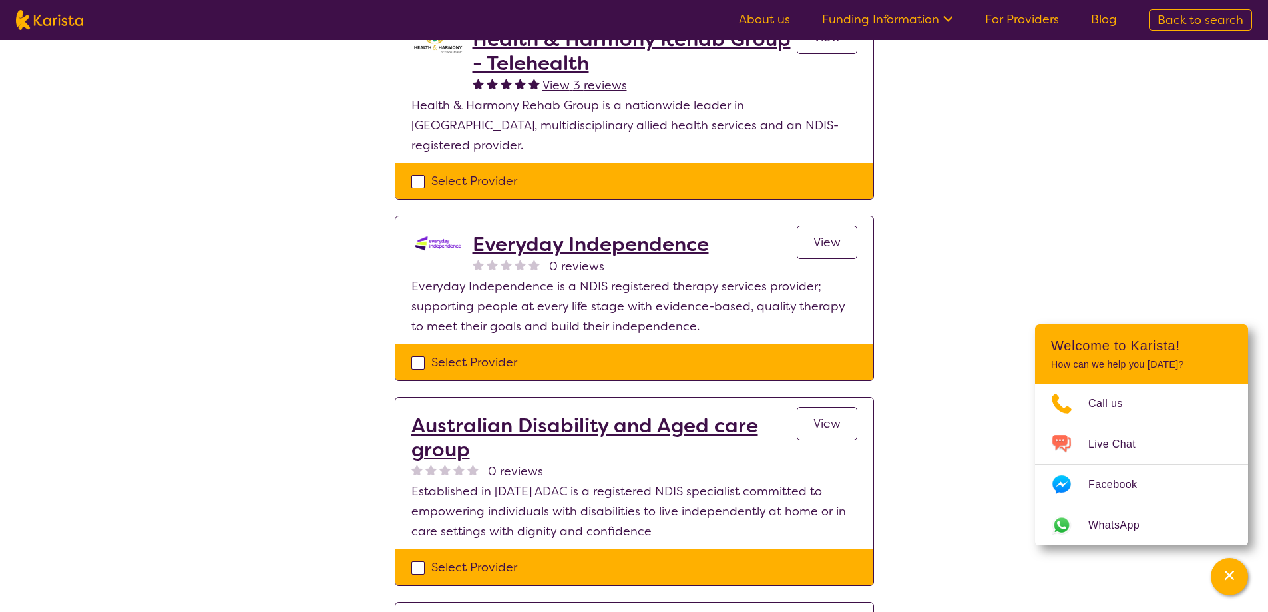
scroll to position [533, 0]
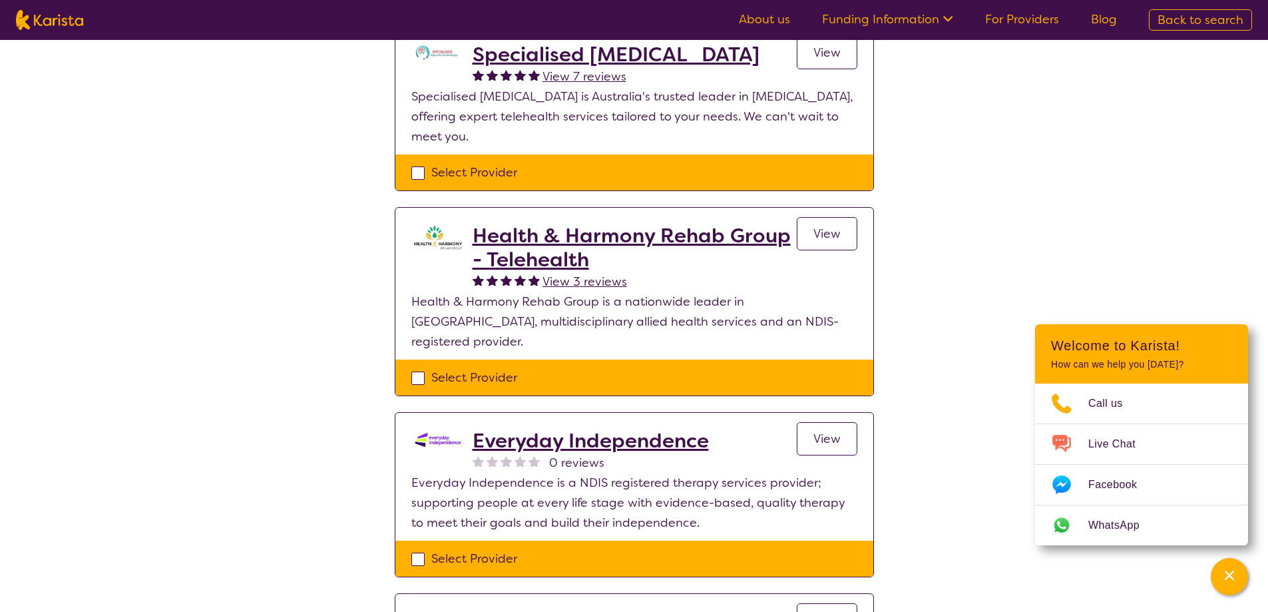
select select "Speech therapy"
select select "AS"
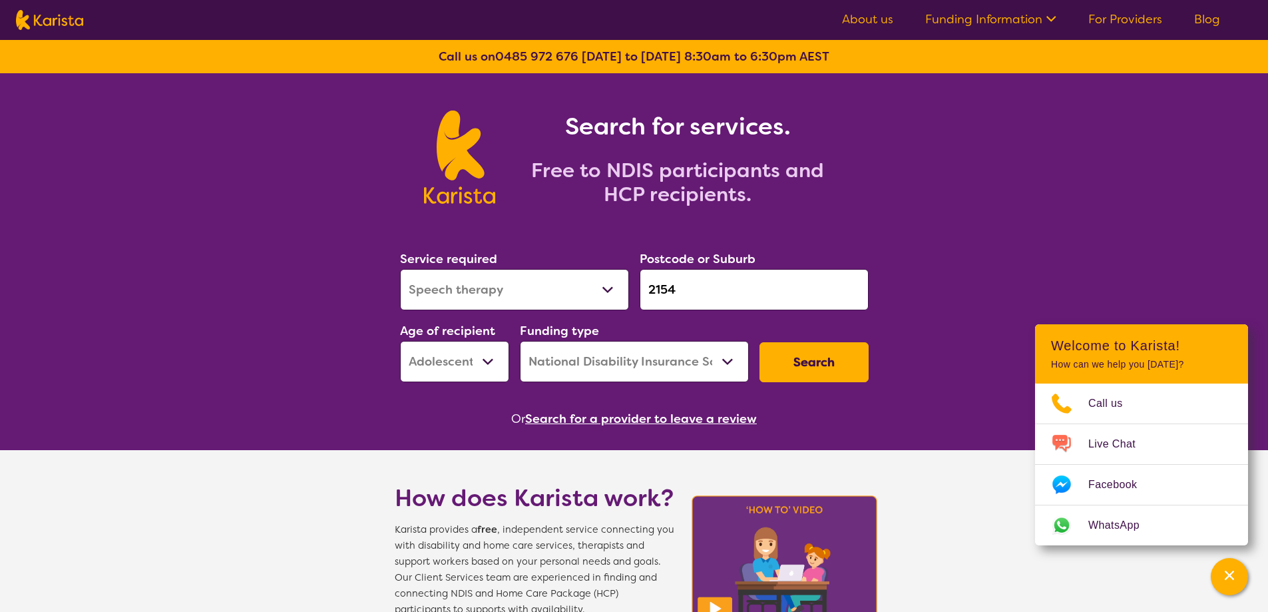
click at [450, 367] on select "Early Childhood - 0 to 9 Child - 10 to 11 Adolescent - 12 to 17 Adult - 18 to 6…" at bounding box center [454, 361] width 109 height 41
click at [612, 348] on select "Home Care Package (HCP) National Disability Insurance Scheme (NDIS) I don't know" at bounding box center [634, 361] width 229 height 41
select select "i-don-t-know"
click at [520, 341] on select "Home Care Package (HCP) National Disability Insurance Scheme (NDIS) I don't know" at bounding box center [634, 361] width 229 height 41
click at [430, 375] on select "Early Childhood - 0 to 9 Child - 10 to 11 Adolescent - 12 to 17 Adult - 18 to 6…" at bounding box center [454, 361] width 109 height 41
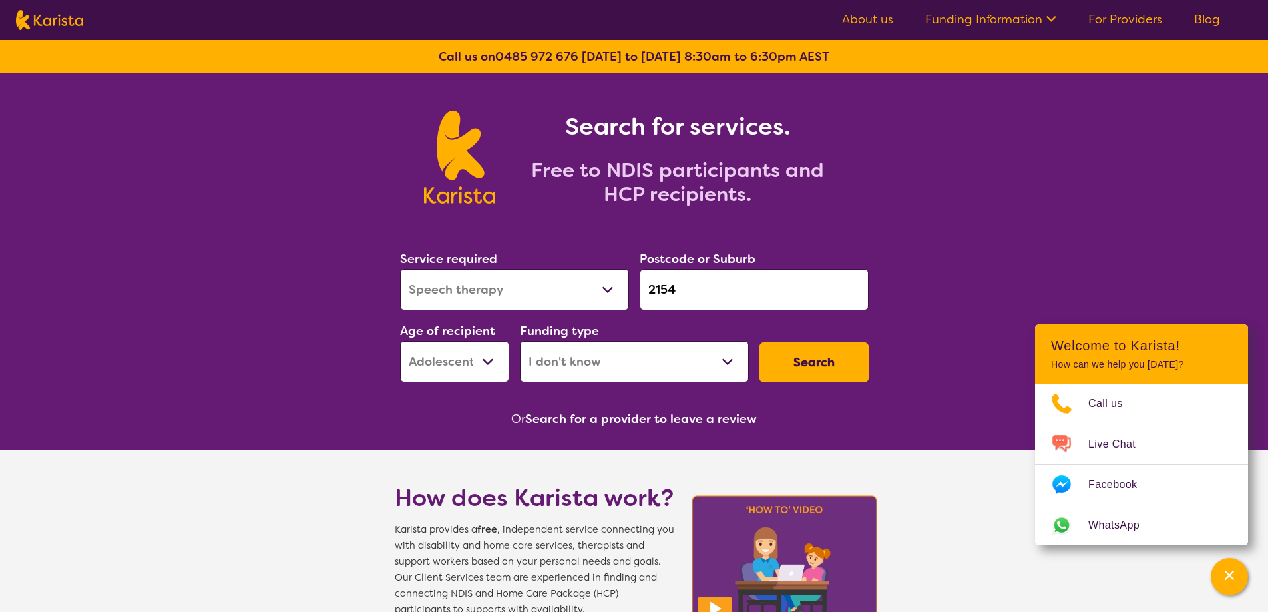
select select "AD"
click at [400, 341] on select "Early Childhood - 0 to 9 Child - 10 to 11 Adolescent - 12 to 17 Adult - 18 to 6…" at bounding box center [454, 361] width 109 height 41
click at [483, 279] on select "Allied Health Assistant Assessment ([MEDICAL_DATA] or [MEDICAL_DATA]) Behaviour…" at bounding box center [514, 289] width 229 height 41
select select "Exercise physiology"
click at [400, 269] on select "Allied Health Assistant Assessment ([MEDICAL_DATA] or [MEDICAL_DATA]) Behaviour…" at bounding box center [514, 289] width 229 height 41
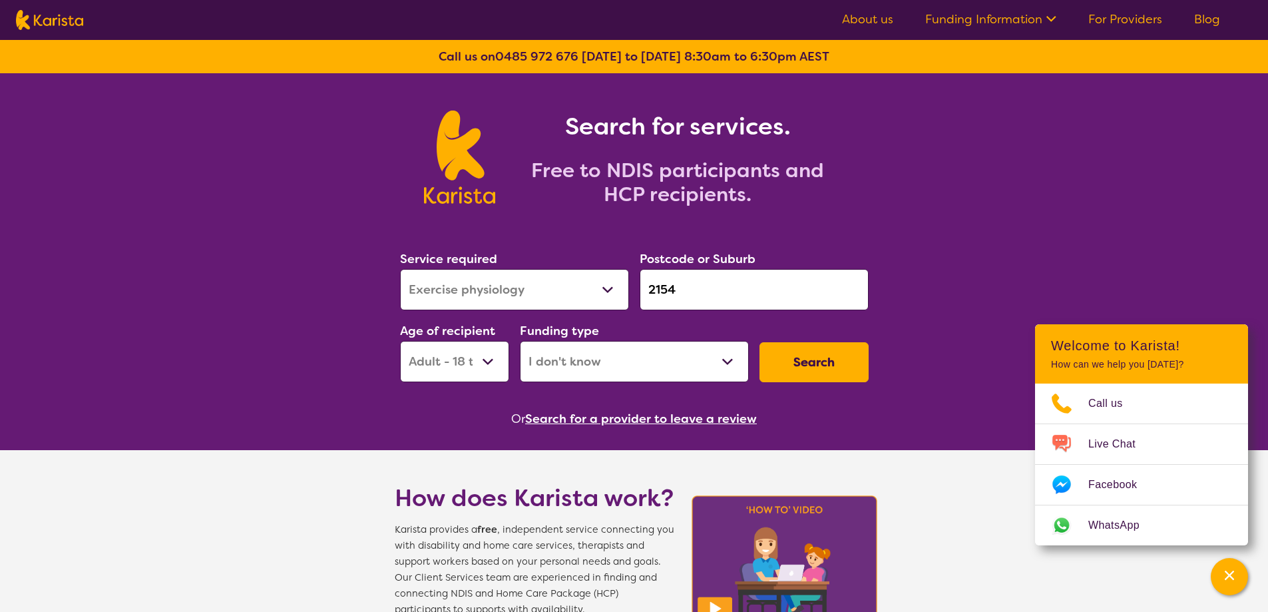
click at [783, 349] on button "Search" at bounding box center [814, 362] width 109 height 40
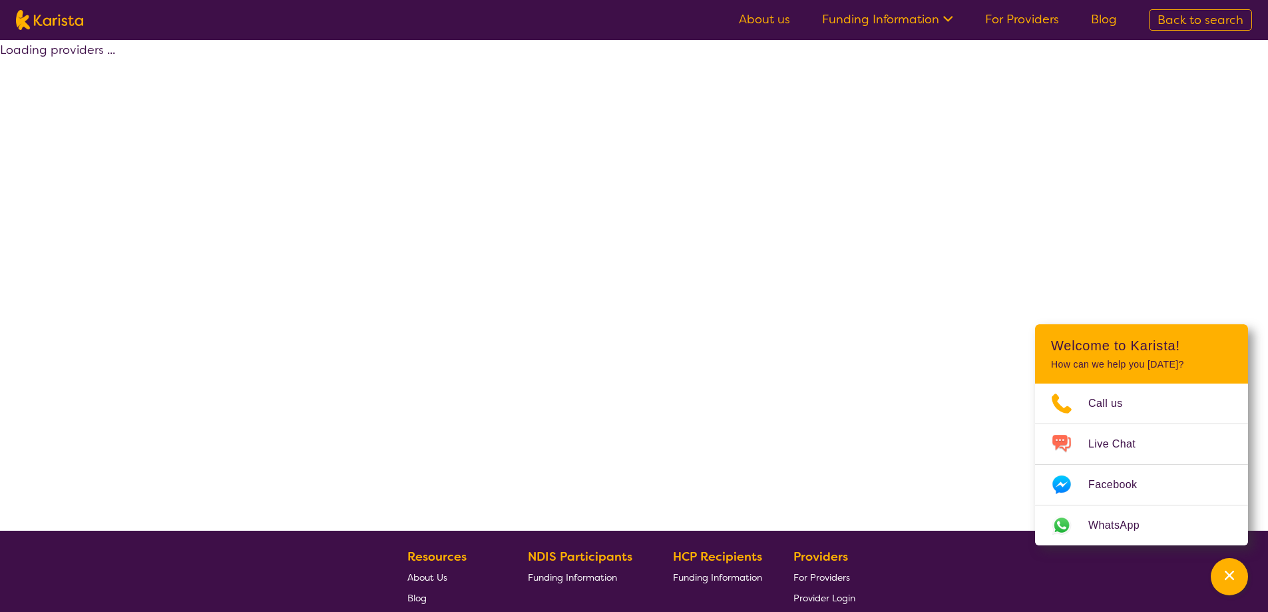
select select "Exercise physiology"
select select "AD"
